Goal: Find specific page/section: Find specific page/section

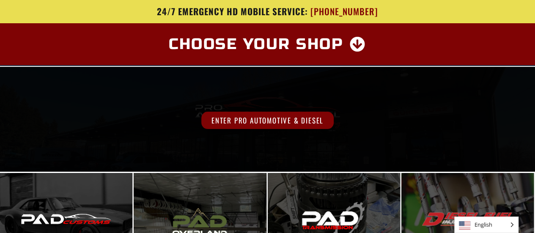
click at [267, 119] on span "Enter Pro Automotive & Diesel" at bounding box center [267, 120] width 132 height 17
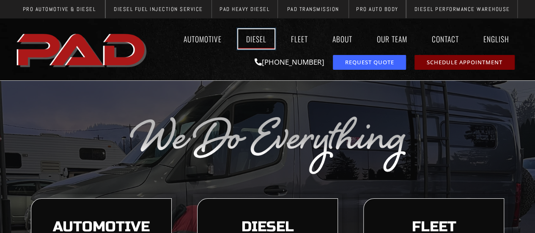
click at [258, 36] on link "Diesel" at bounding box center [256, 38] width 36 height 19
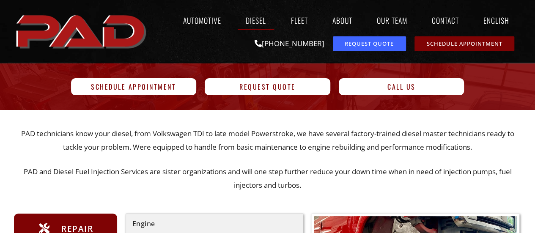
scroll to position [42, 0]
